Goal: Navigation & Orientation: Find specific page/section

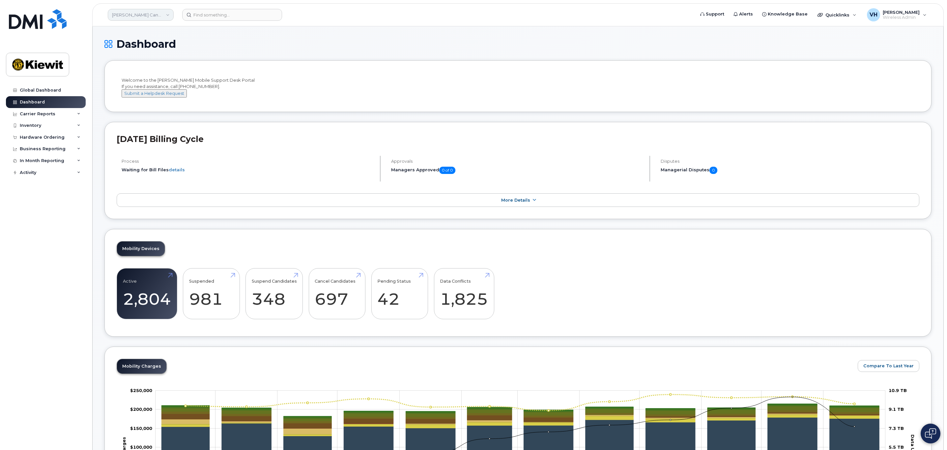
click at [155, 12] on link "Kiewit Canada Inc" at bounding box center [141, 15] width 66 height 12
click at [130, 59] on link "[PERSON_NAME] Corporation" at bounding box center [157, 56] width 97 height 13
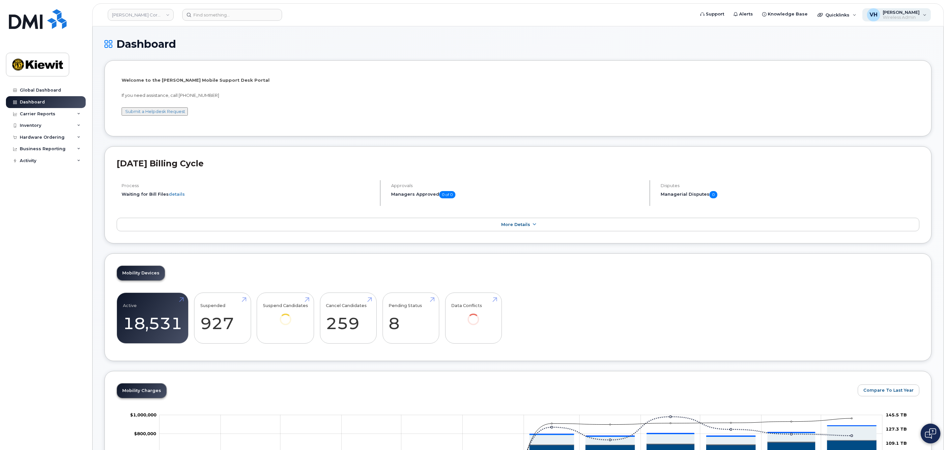
click at [916, 11] on span "[PERSON_NAME]" at bounding box center [901, 12] width 37 height 5
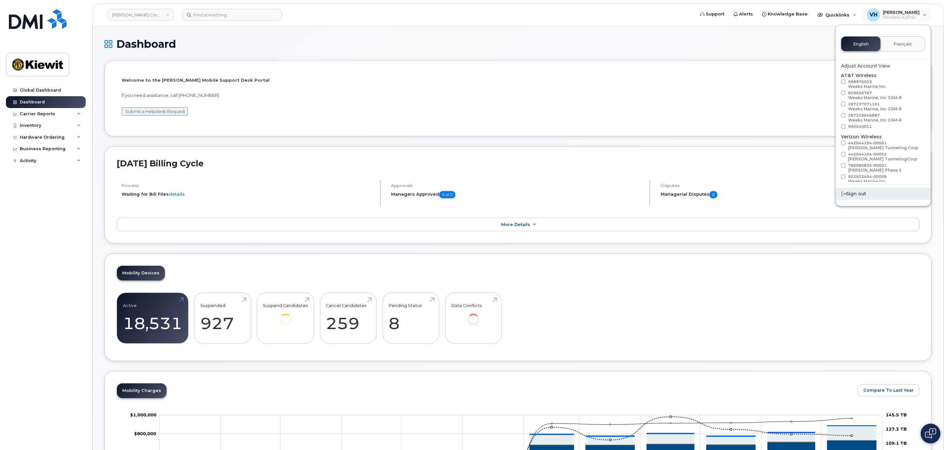
click at [863, 197] on div "Sign out" at bounding box center [883, 194] width 95 height 12
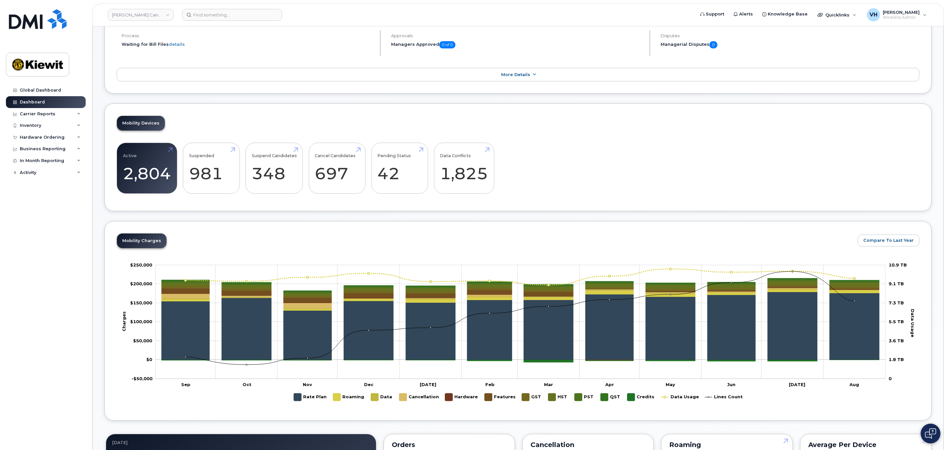
scroll to position [198, 0]
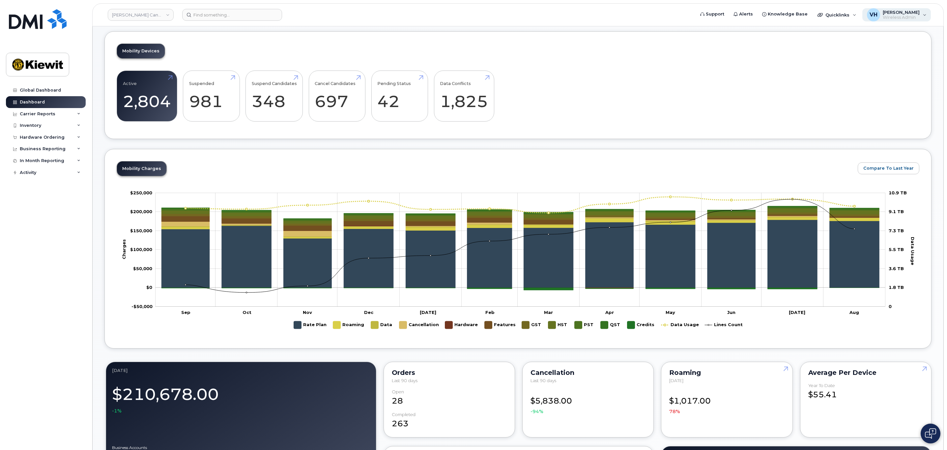
click at [898, 14] on span "[PERSON_NAME]" at bounding box center [901, 12] width 37 height 5
click at [153, 16] on link "Kiewit Canada Inc" at bounding box center [141, 15] width 66 height 12
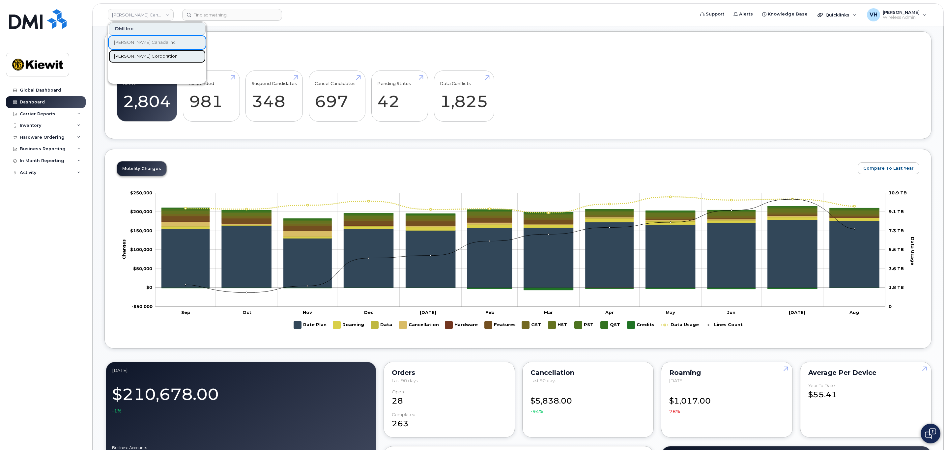
click at [160, 54] on link "[PERSON_NAME] Corporation" at bounding box center [157, 56] width 97 height 13
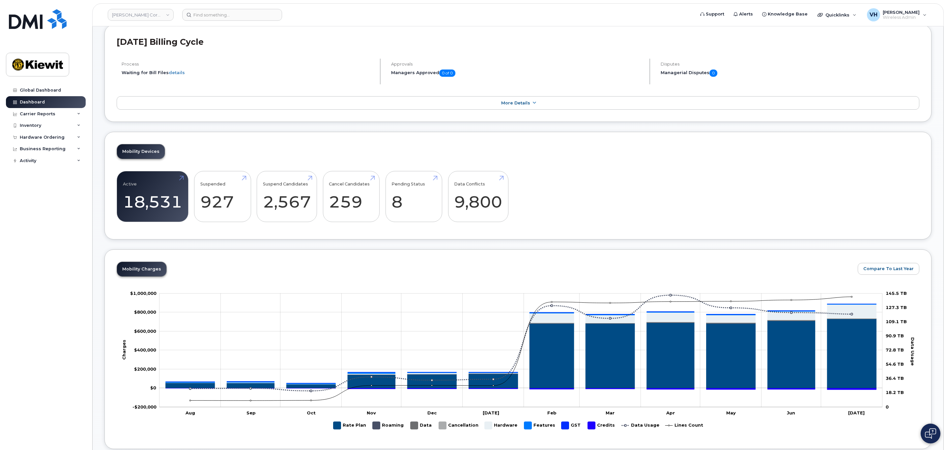
scroll to position [198, 0]
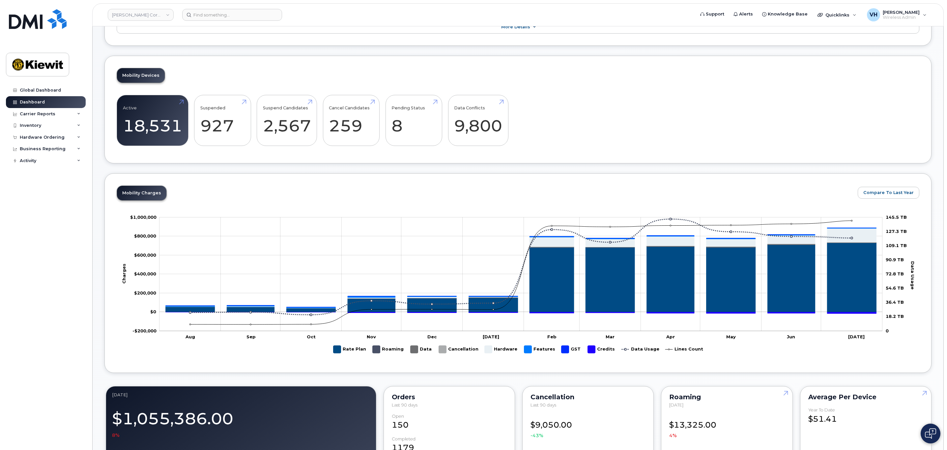
click at [328, 28] on link "More Details" at bounding box center [518, 27] width 803 height 14
